Goal: Task Accomplishment & Management: Complete application form

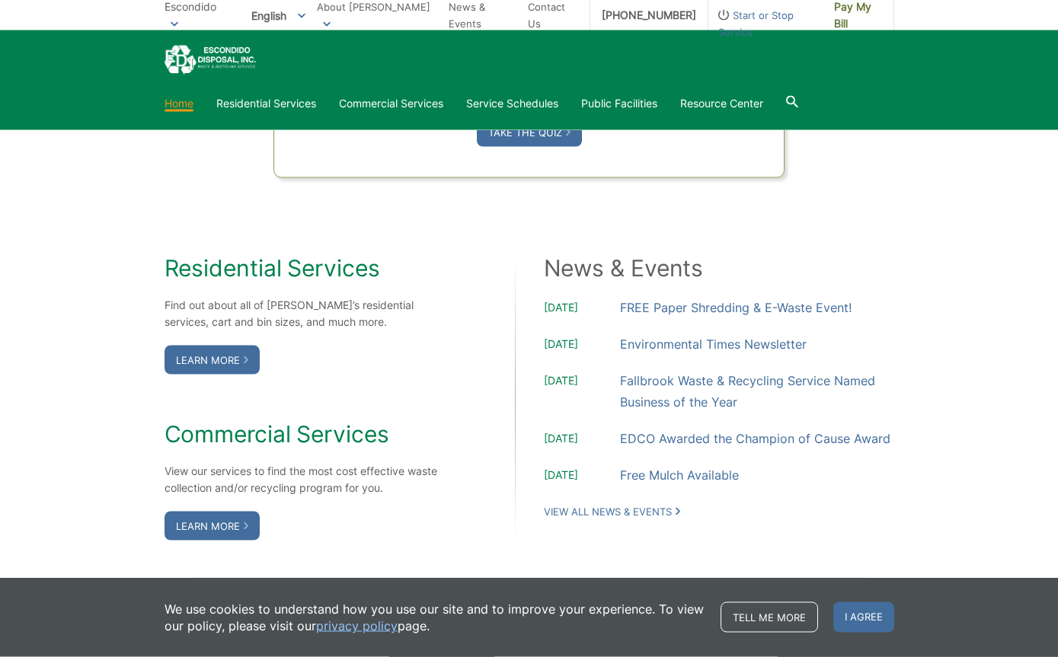
scroll to position [1127, 0]
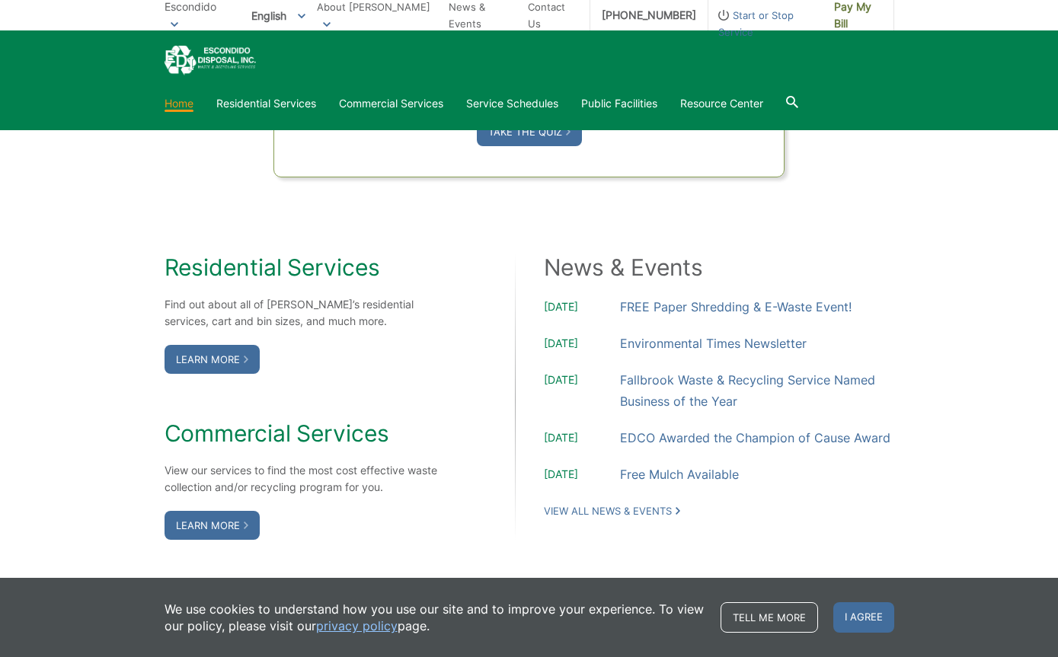
click at [199, 374] on link "Learn More" at bounding box center [211, 359] width 95 height 29
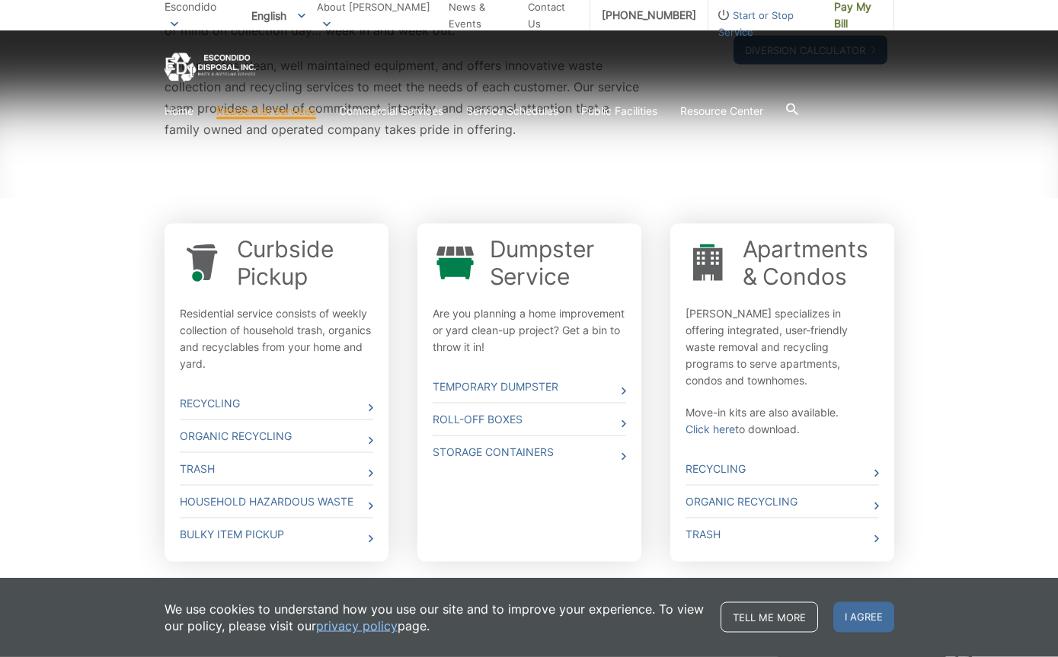
scroll to position [397, 0]
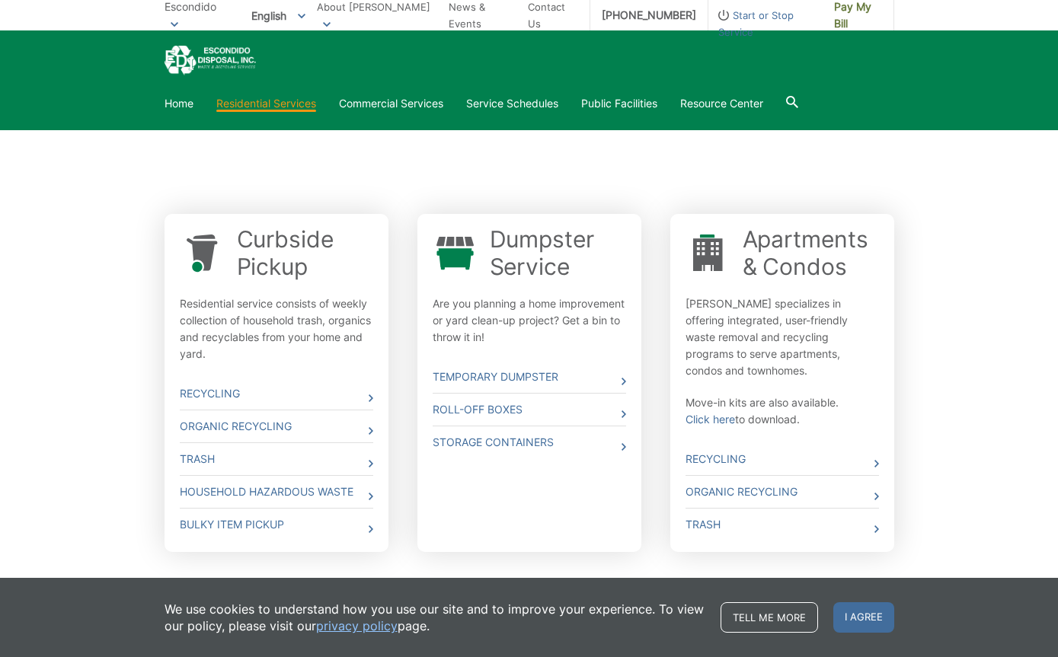
click at [150, 452] on div "Whether you need curbside pickup, a dumpster, a roll off box or a storage conta…" at bounding box center [529, 249] width 1058 height 759
click at [201, 454] on link "Trash" at bounding box center [276, 459] width 193 height 32
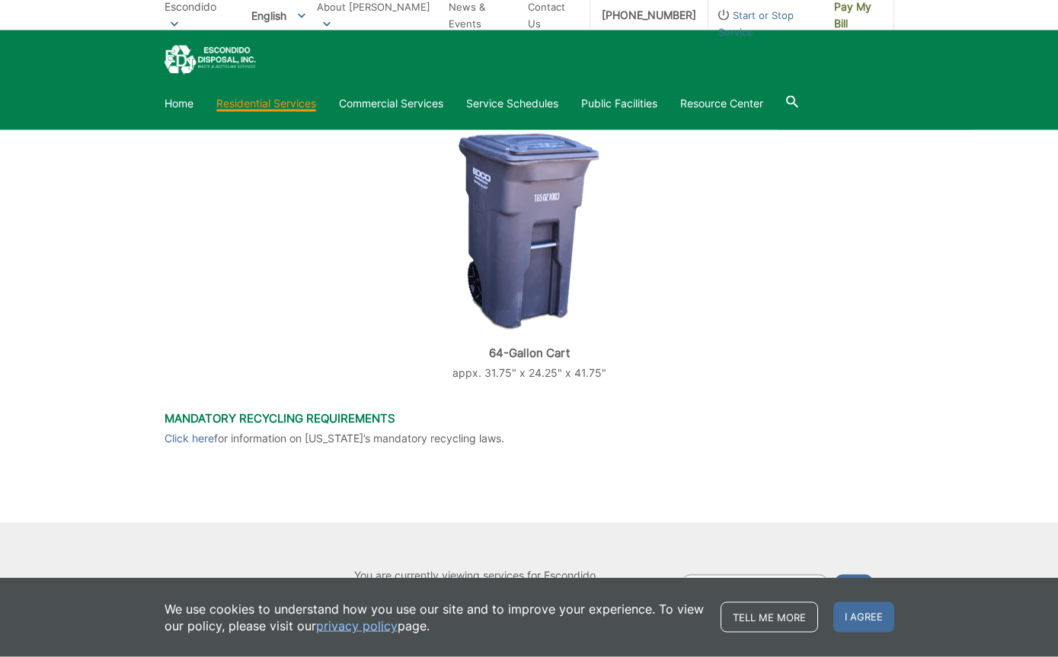
scroll to position [557, 0]
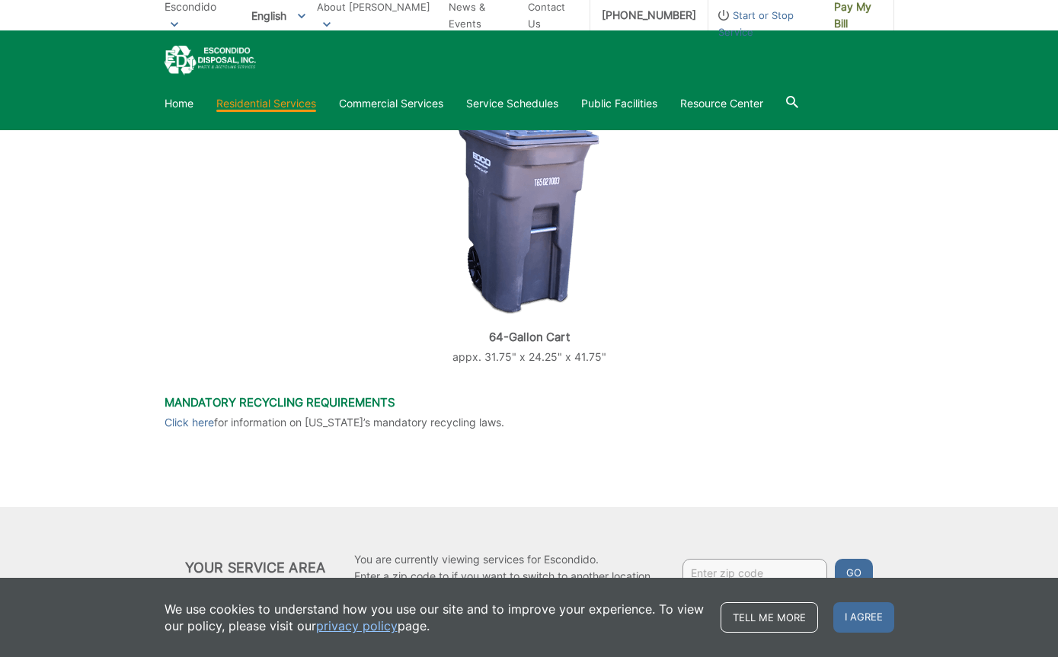
click at [775, 575] on input "Enter zip code" at bounding box center [754, 572] width 145 height 27
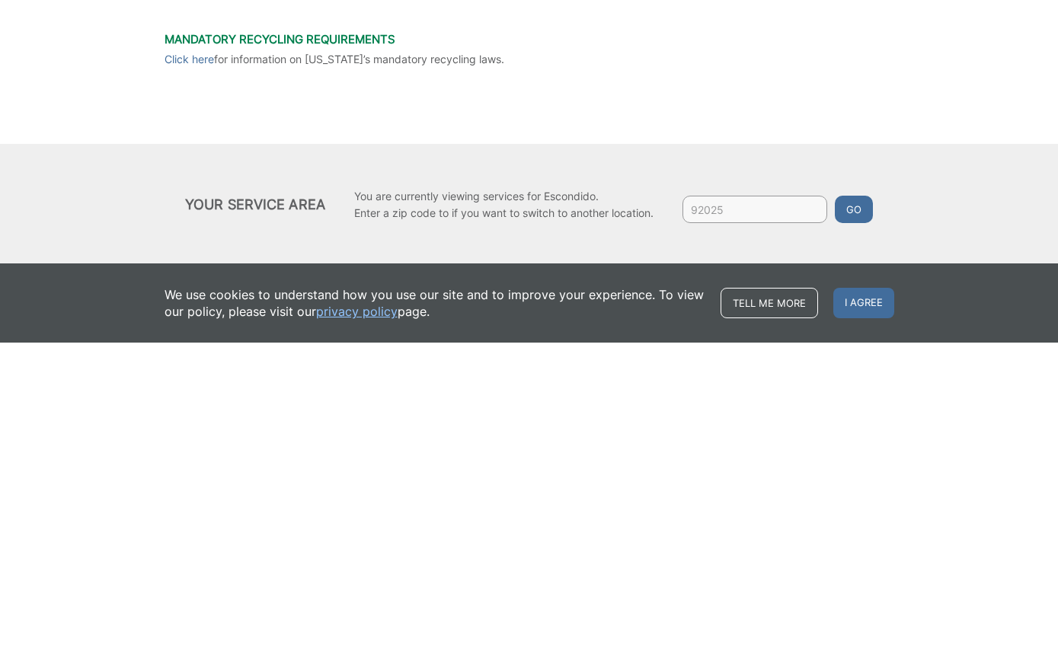
type input "92025"
click at [848, 510] on button "Go" at bounding box center [854, 523] width 38 height 27
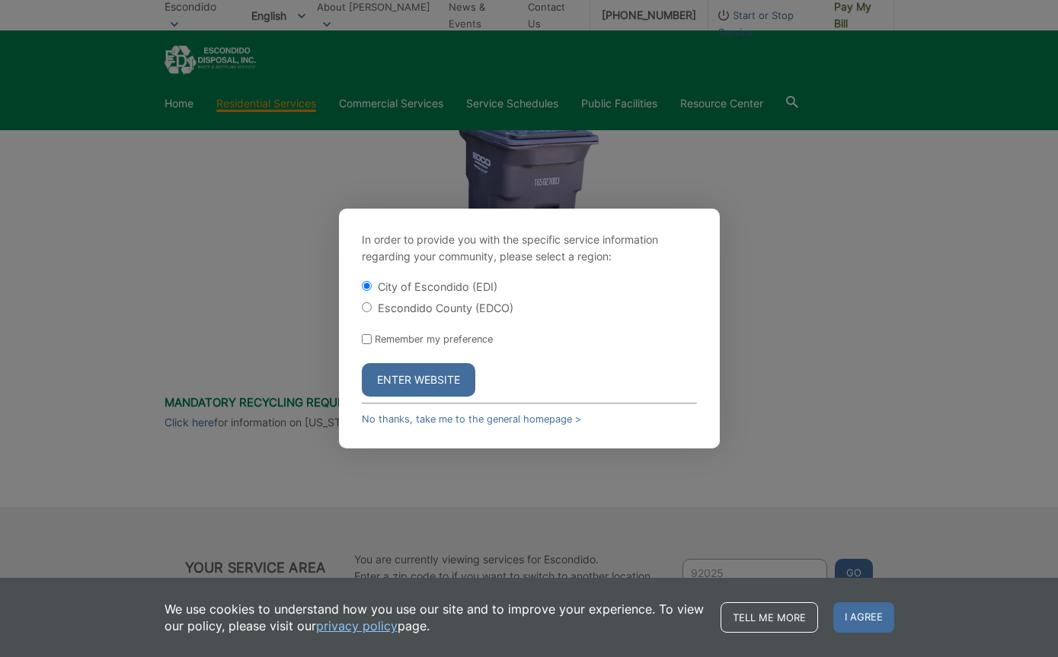
click at [464, 397] on button "Enter Website" at bounding box center [418, 380] width 113 height 34
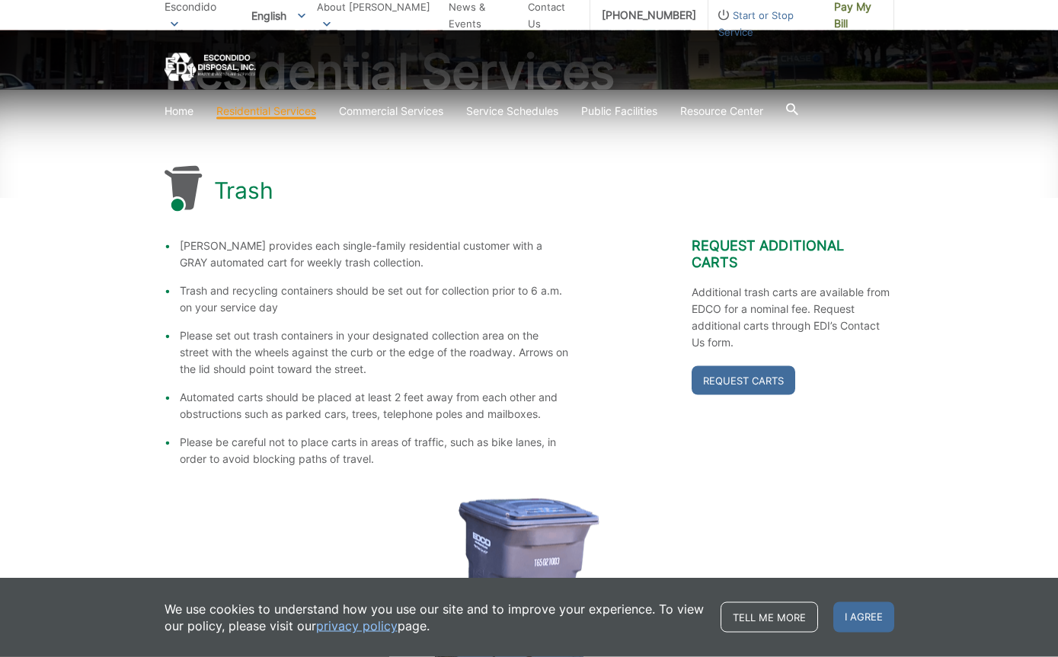
scroll to position [184, 0]
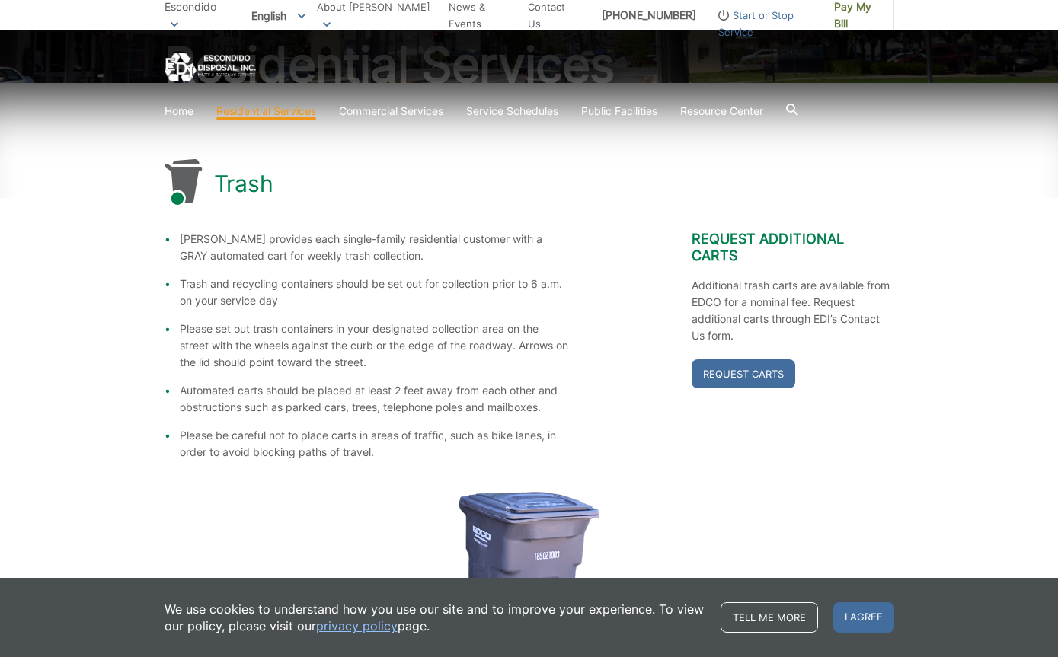
click at [525, 112] on link "Service Schedules" at bounding box center [512, 111] width 92 height 17
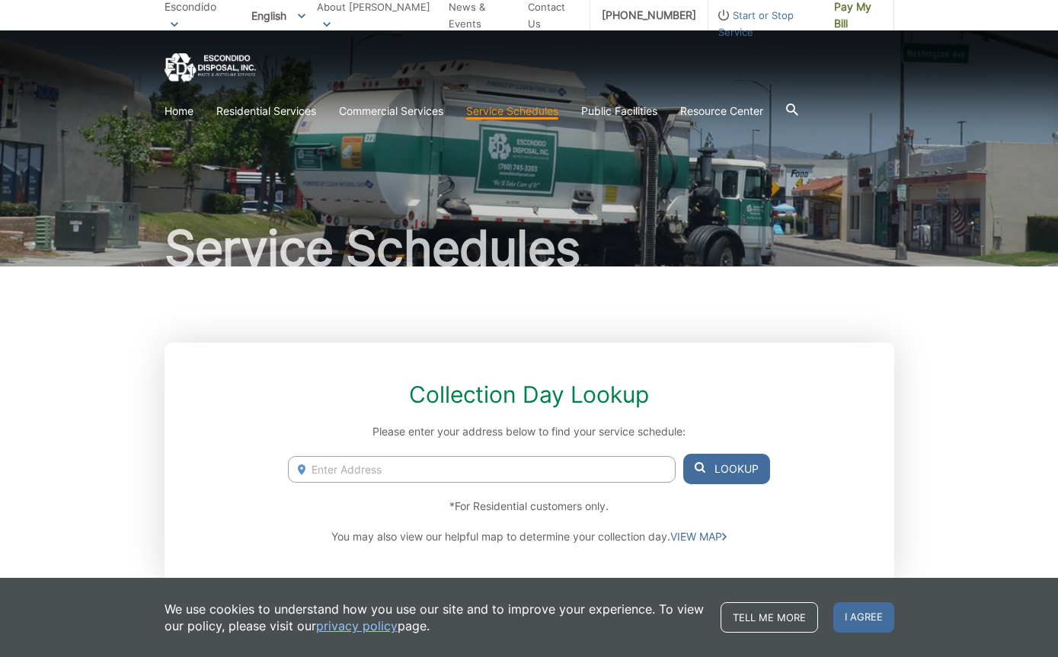
click at [606, 476] on input "Enter Address" at bounding box center [481, 469] width 387 height 27
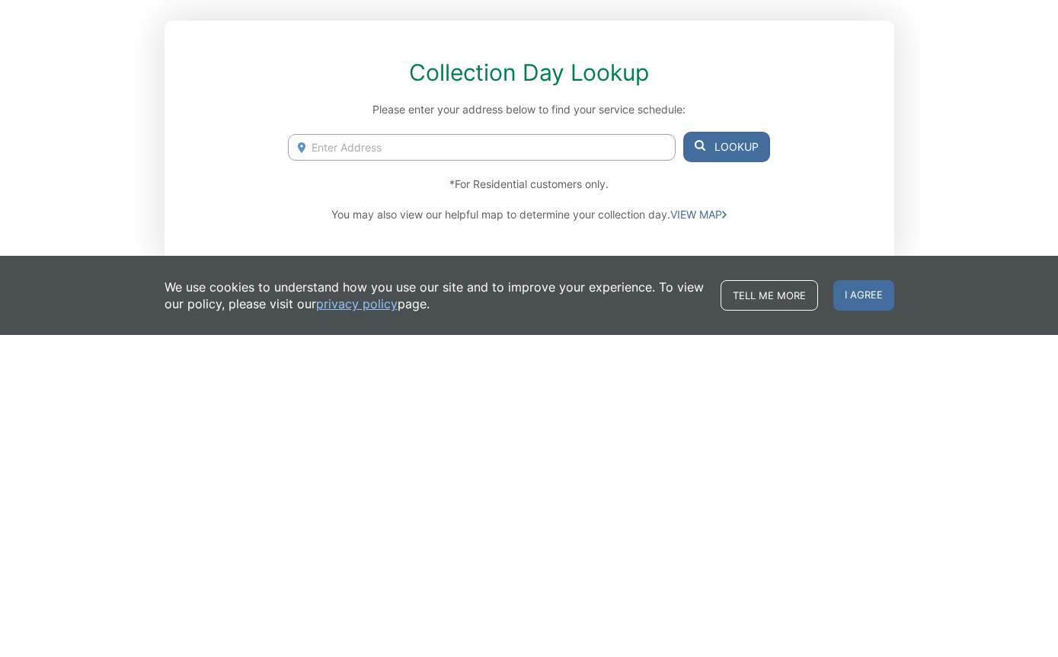
click at [386, 456] on input "Enter Address" at bounding box center [481, 469] width 387 height 27
paste input "1811 Encino Dr, Escondido, CA 92025"
click at [497, 489] on li "1811 Encino Dr, Escondido, CA, 92025" at bounding box center [481, 500] width 387 height 23
type input "1811 Encino Dr, Escondido, CA, 92025"
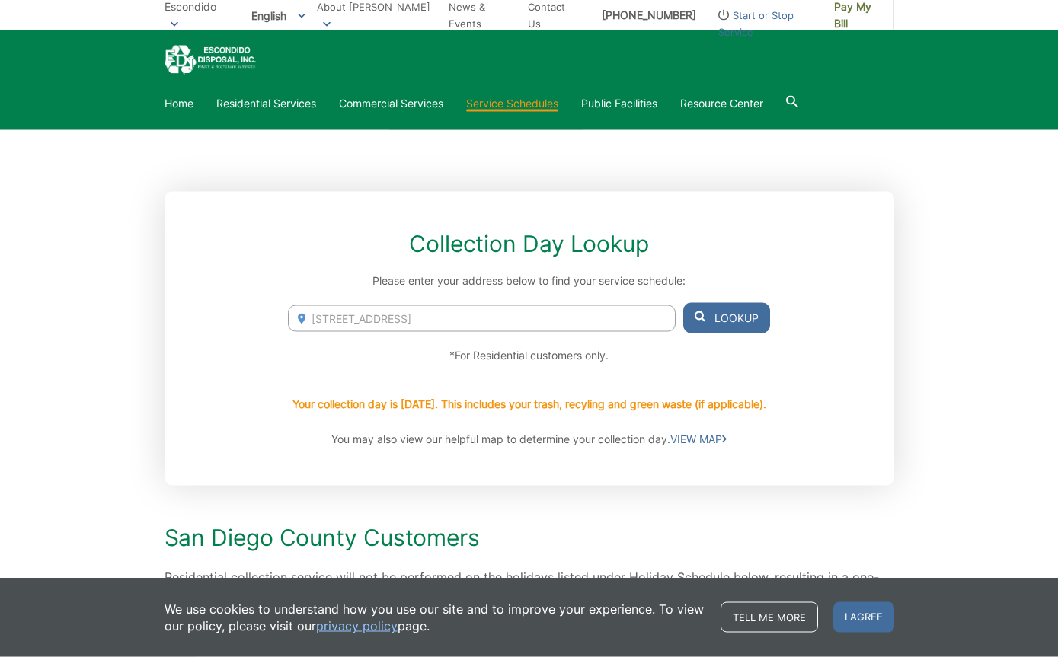
scroll to position [85, 0]
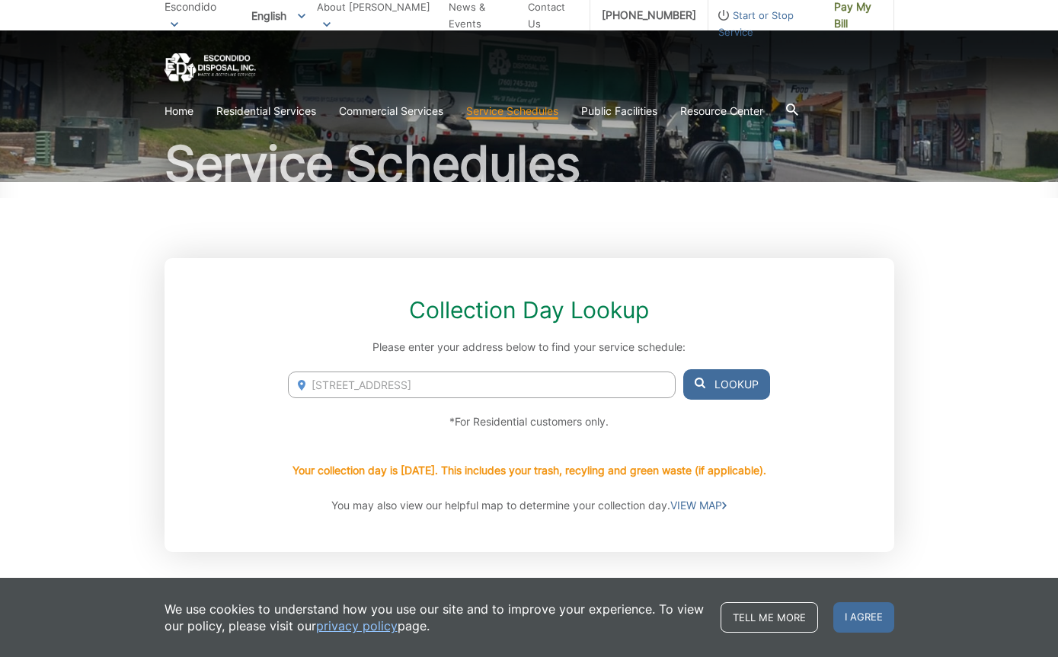
click at [705, 503] on link "VIEW MAP" at bounding box center [698, 505] width 56 height 17
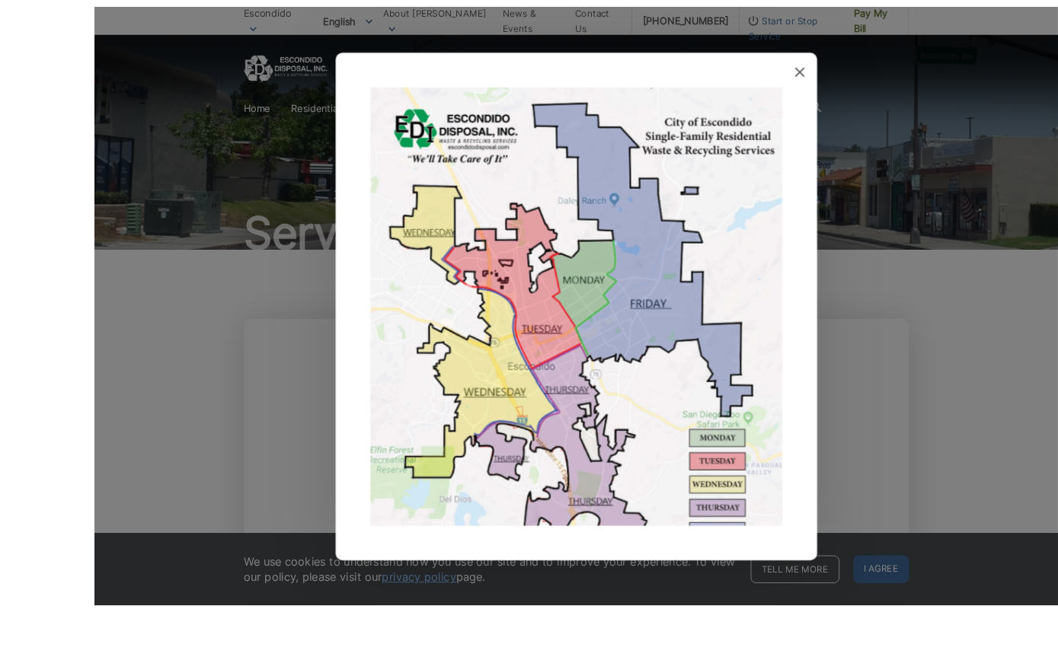
scroll to position [28, 0]
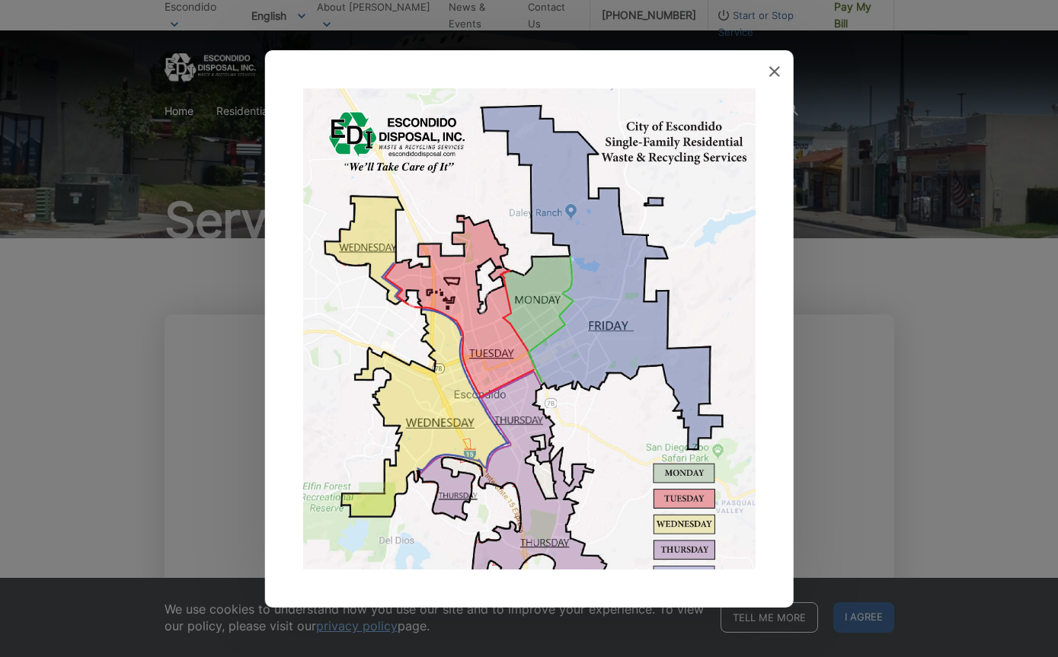
click at [767, 90] on div at bounding box center [528, 328] width 529 height 557
click at [775, 80] on span at bounding box center [774, 72] width 11 height 15
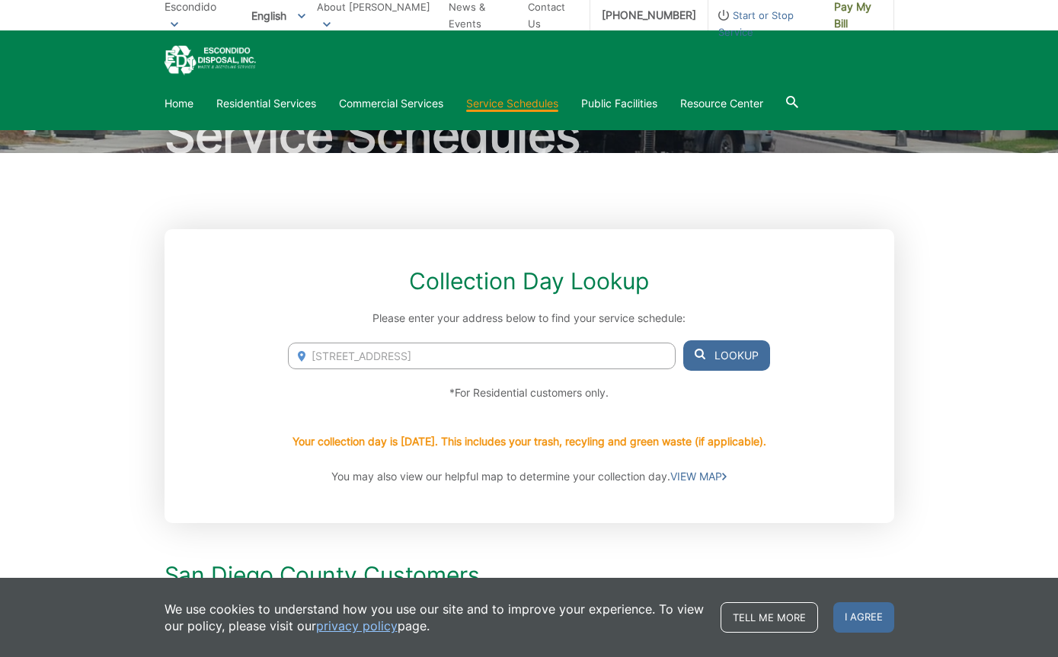
scroll to position [0, 0]
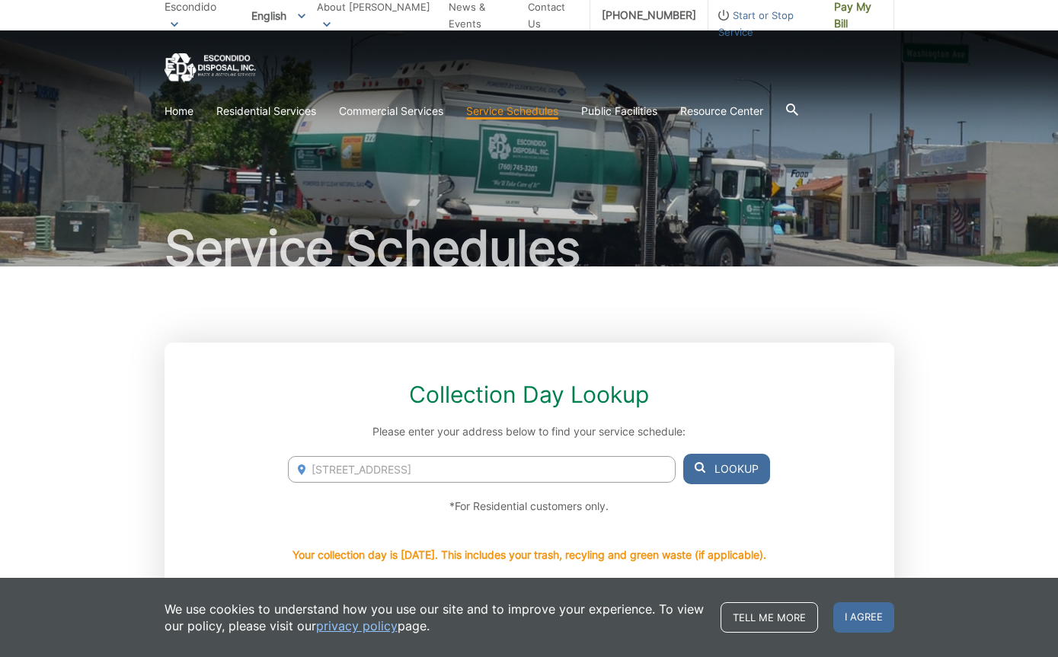
click at [0, 0] on link "Bulky Item Pickup" at bounding box center [0, 0] width 0 height 0
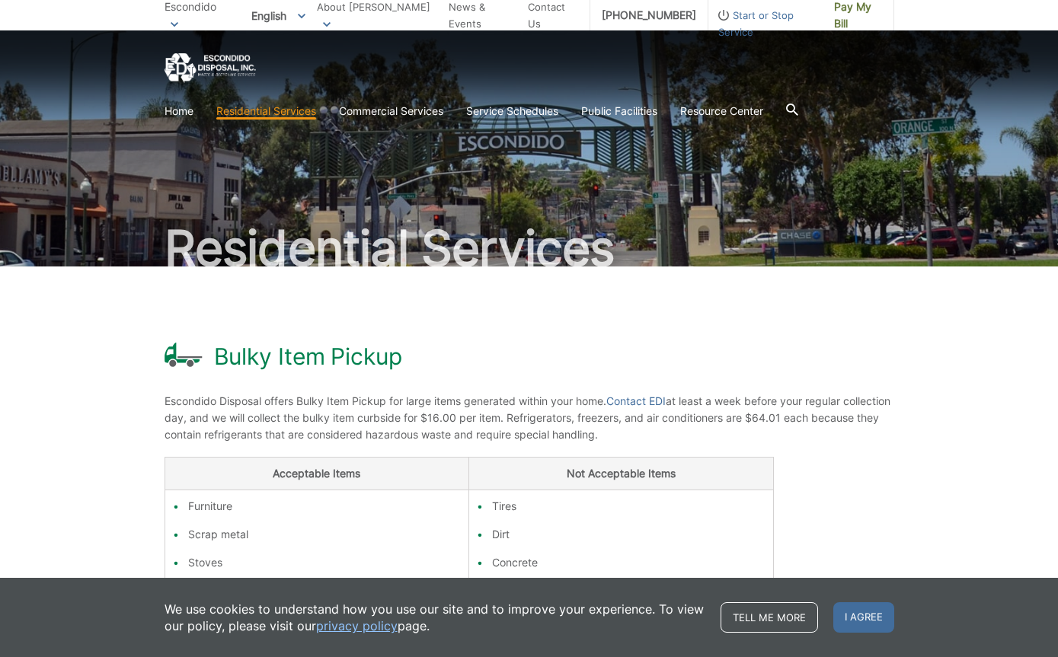
click at [0, 0] on link "Storage Containers" at bounding box center [0, 0] width 0 height 0
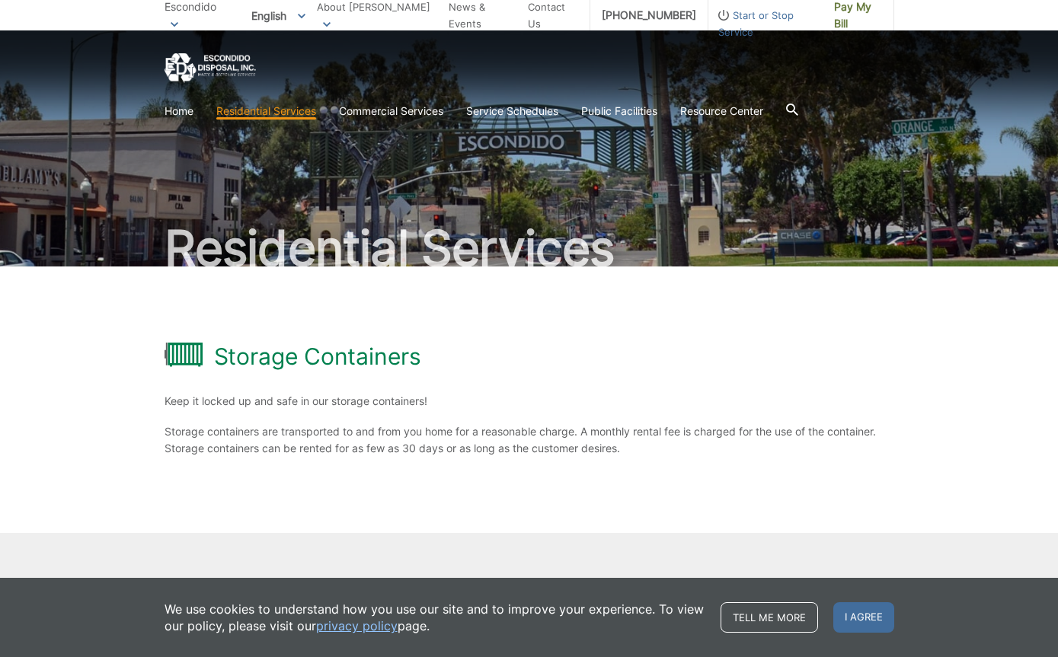
click at [0, 0] on link "Roll-Off Boxes" at bounding box center [0, 0] width 0 height 0
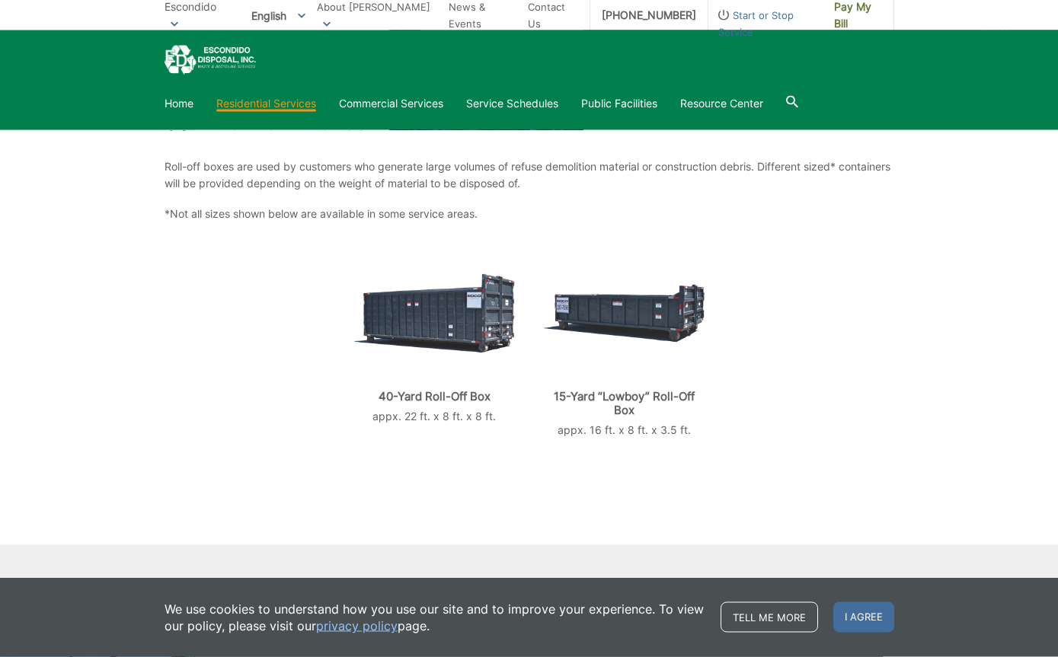
scroll to position [235, 0]
click at [953, 234] on div "Roll-Off Boxes Roll-off boxes are used by customers who generate large volumes …" at bounding box center [529, 348] width 1058 height 634
click at [0, 0] on link "Roll-Off Boxes" at bounding box center [0, 0] width 0 height 0
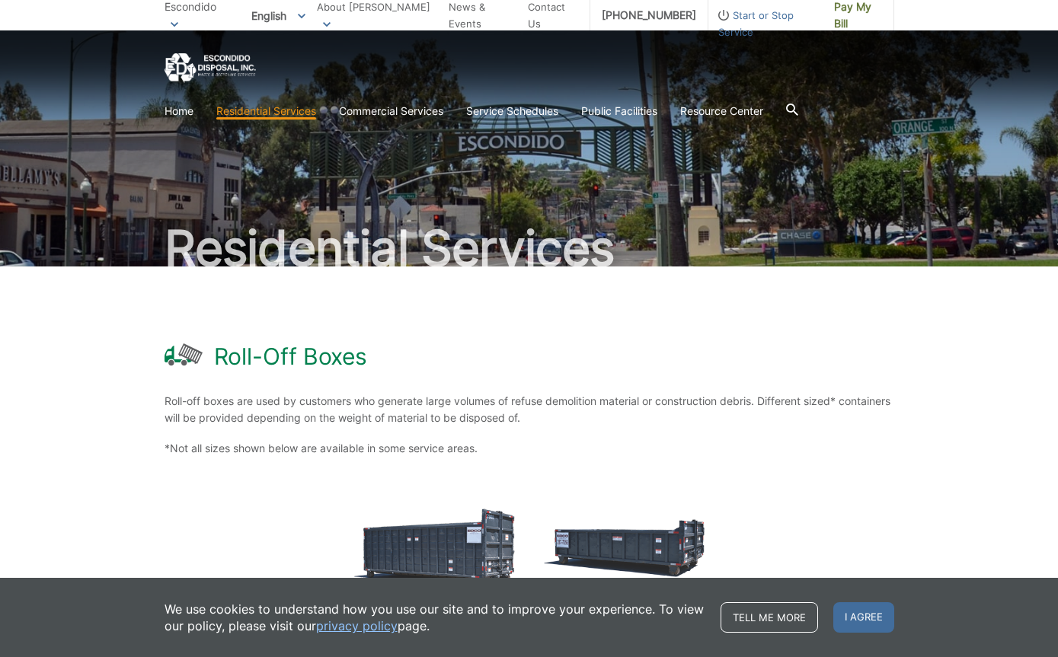
click at [0, 0] on link "Trash" at bounding box center [0, 0] width 0 height 0
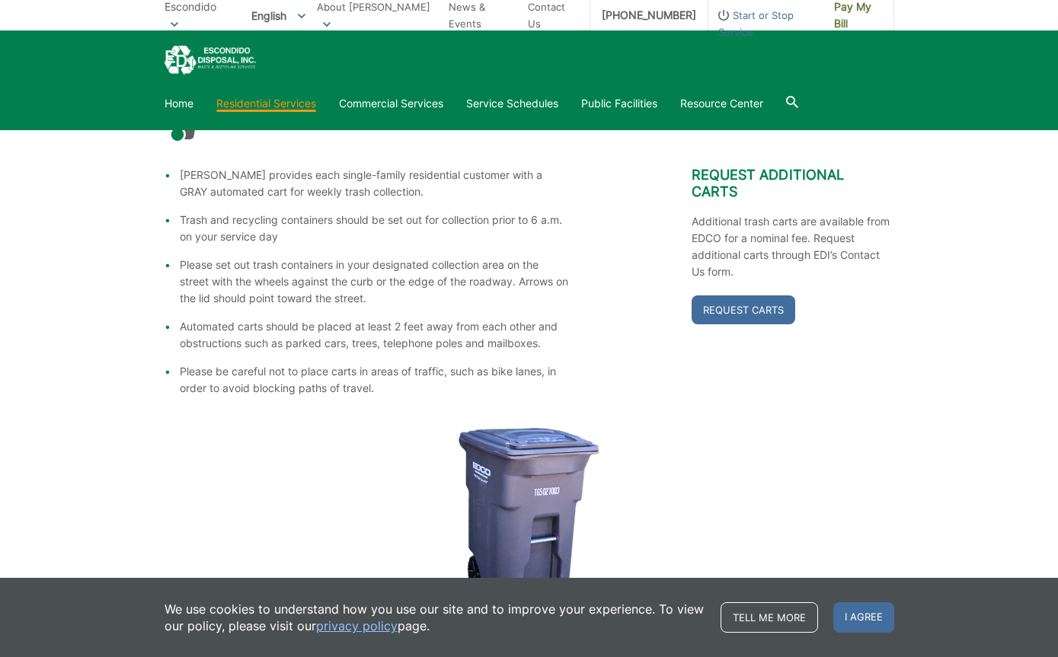
scroll to position [245, 0]
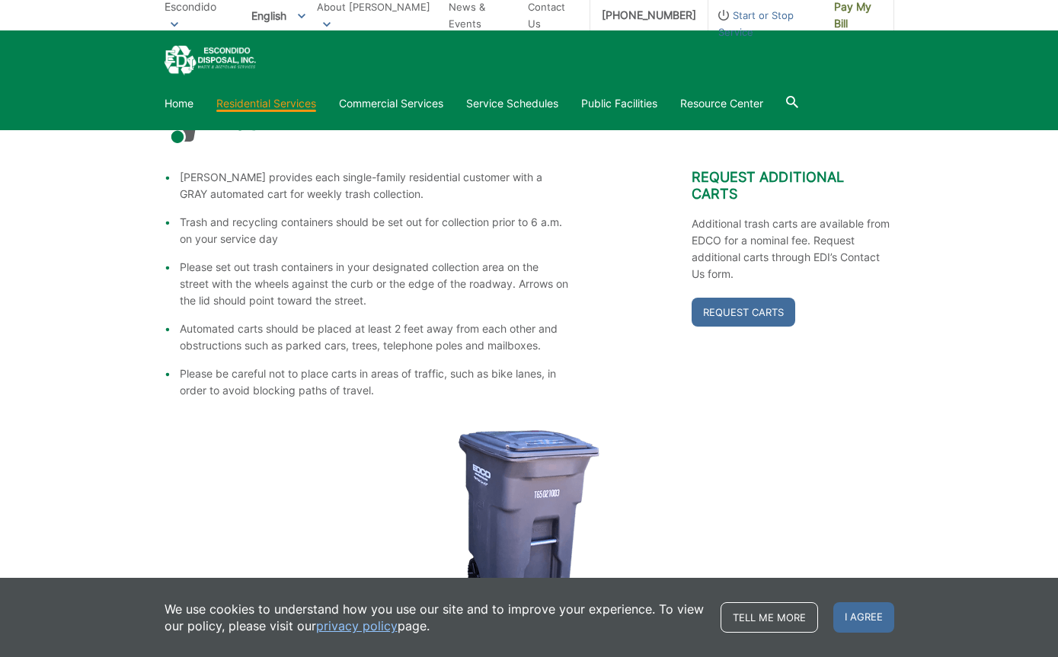
click at [772, 316] on link "Request Carts" at bounding box center [744, 312] width 104 height 29
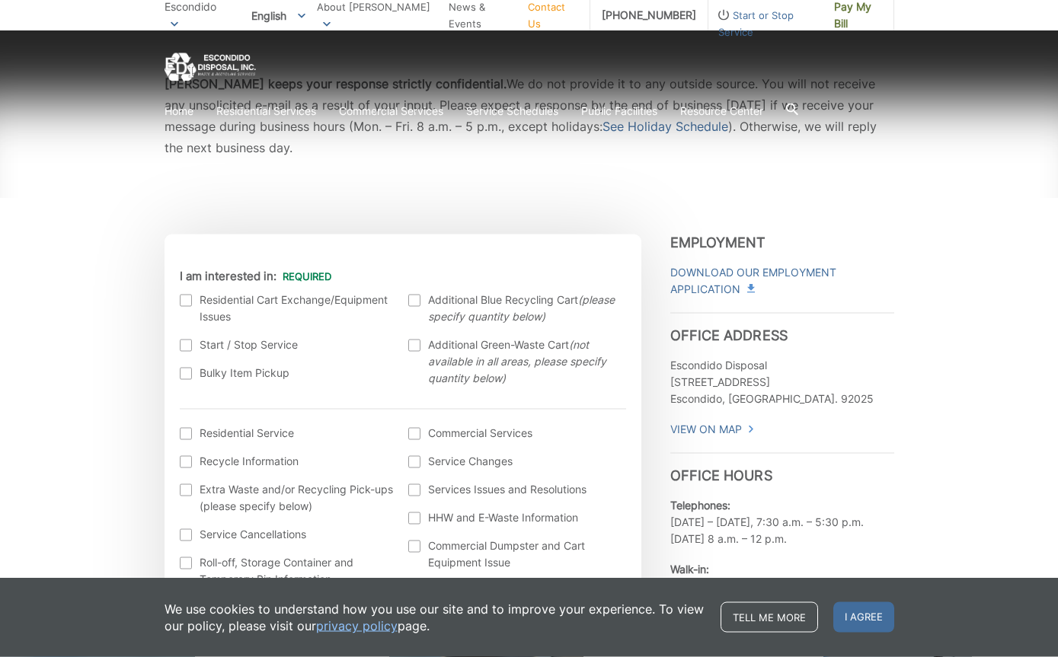
scroll to position [272, 0]
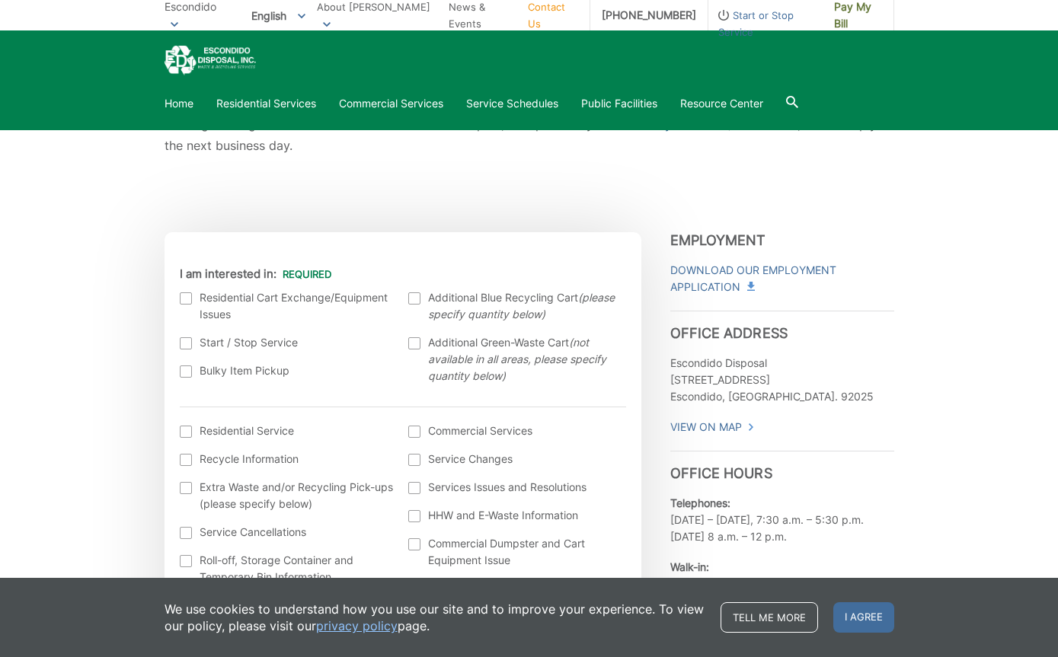
click at [201, 303] on label "Residential Cart Exchange/Equipment Issues" at bounding box center [287, 306] width 214 height 34
click at [0, 0] on input "I am interested in:" at bounding box center [0, 0] width 0 height 0
click at [279, 433] on label "Residential Service" at bounding box center [287, 431] width 214 height 17
click at [0, 0] on input "I am interested in: (continued) *" at bounding box center [0, 0] width 0 height 0
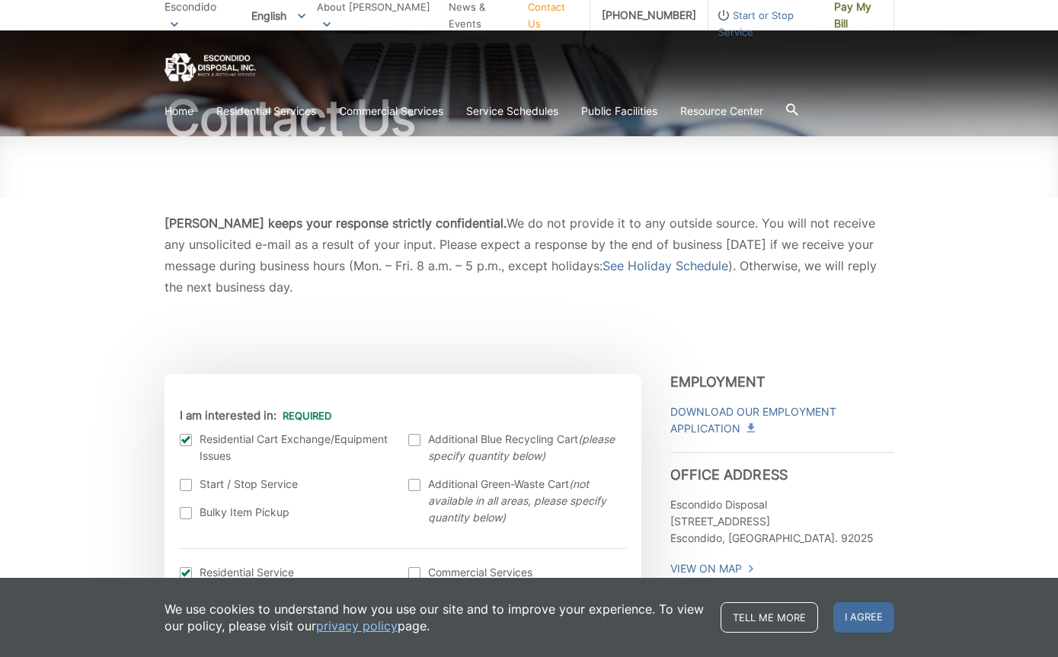
scroll to position [0, 0]
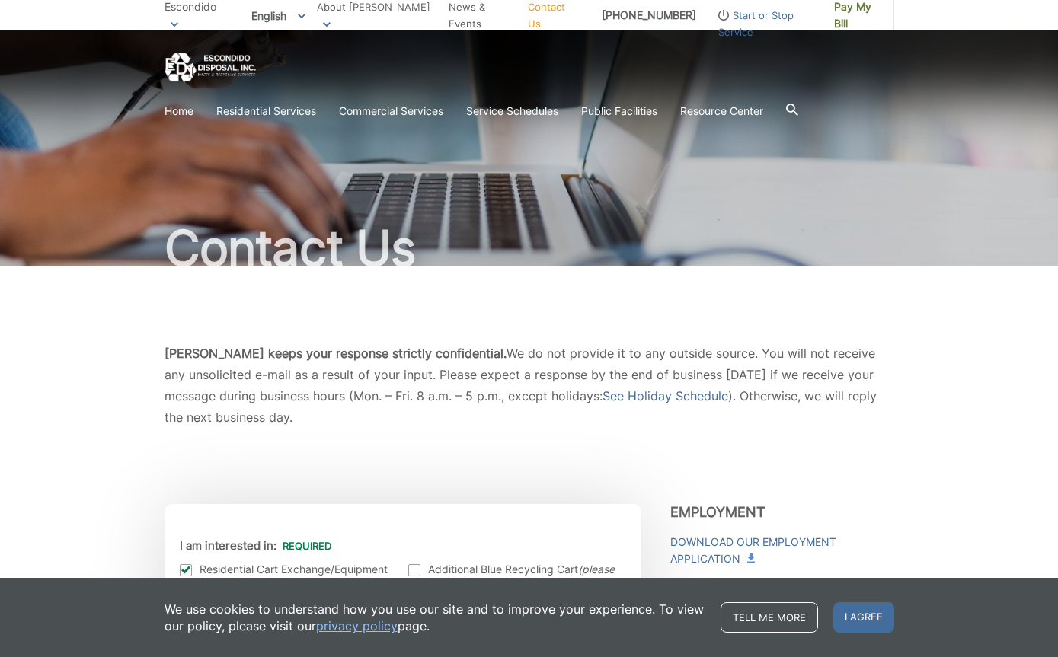
click at [554, 23] on link "Contact Us" at bounding box center [553, 15] width 50 height 34
click at [555, 20] on link "Contact Us" at bounding box center [553, 15] width 50 height 34
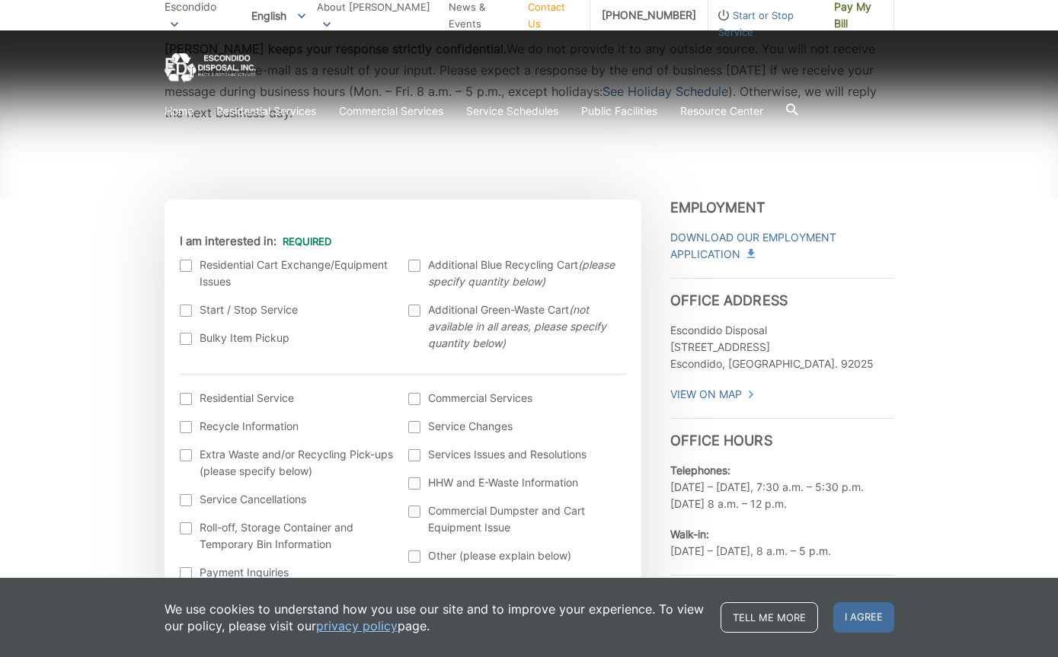
scroll to position [316, 0]
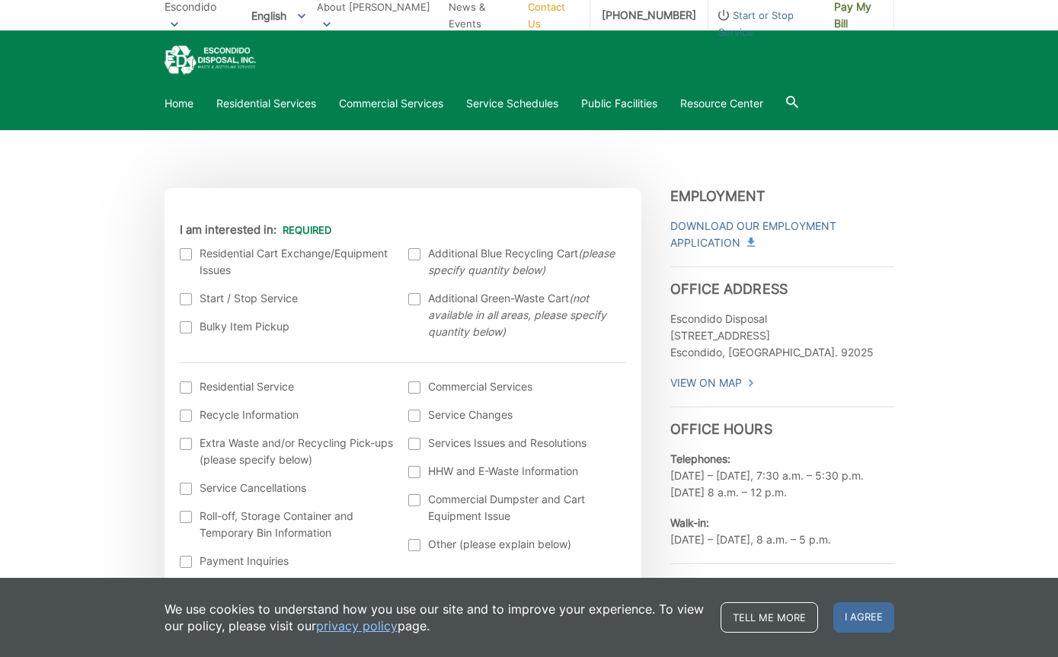
click at [253, 302] on label "Start / Stop Service" at bounding box center [287, 298] width 214 height 17
click at [0, 0] on input "Start / Stop Service" at bounding box center [0, 0] width 0 height 0
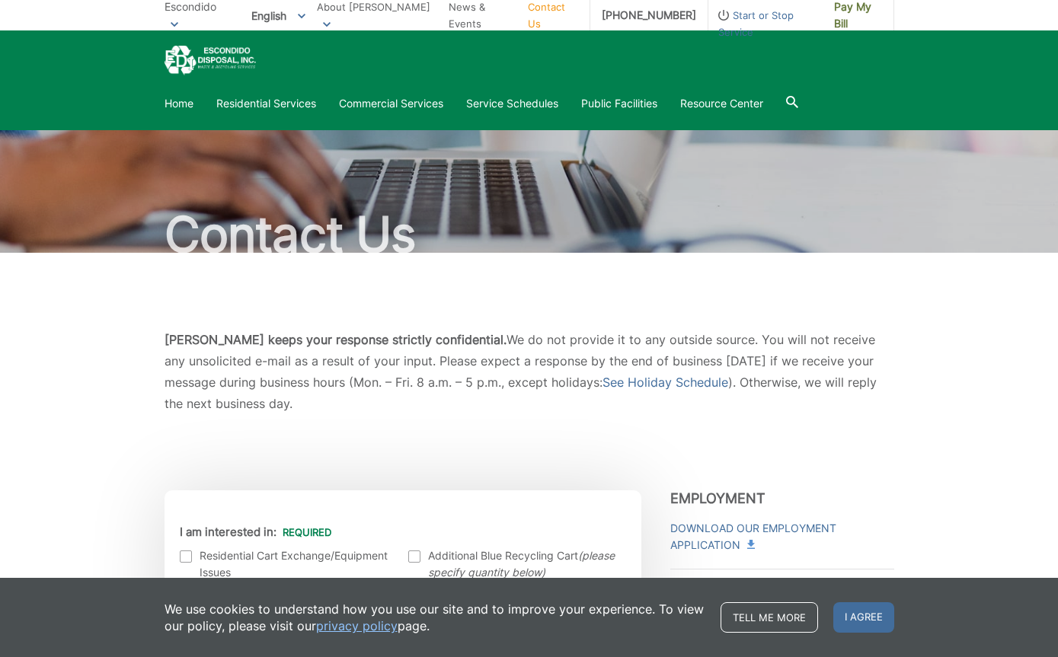
scroll to position [0, 0]
